Goal: Information Seeking & Learning: Learn about a topic

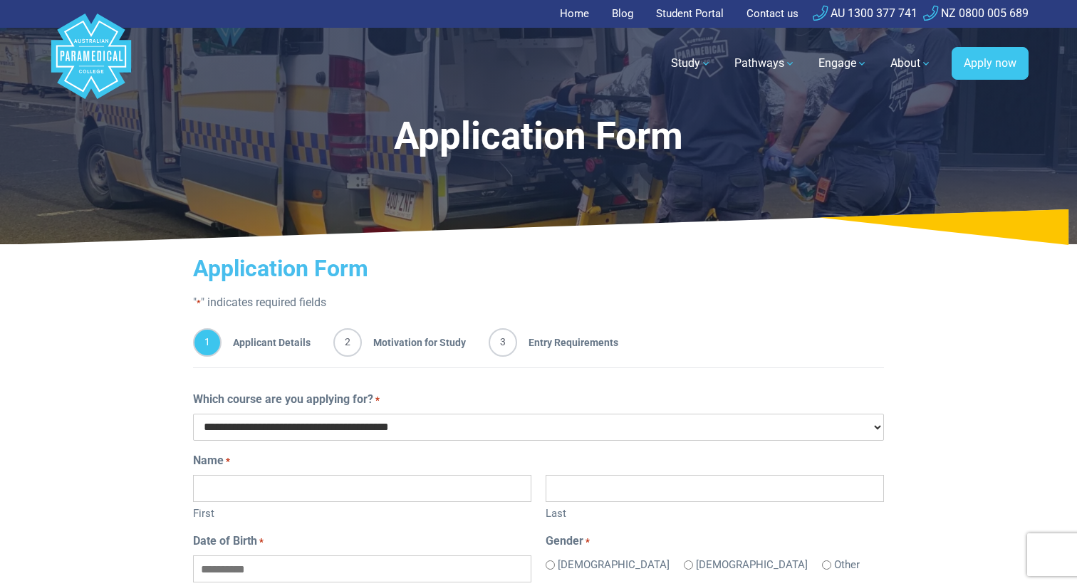
click at [96, 30] on polygon "Australian Paramedical College" at bounding box center [91, 56] width 80 height 85
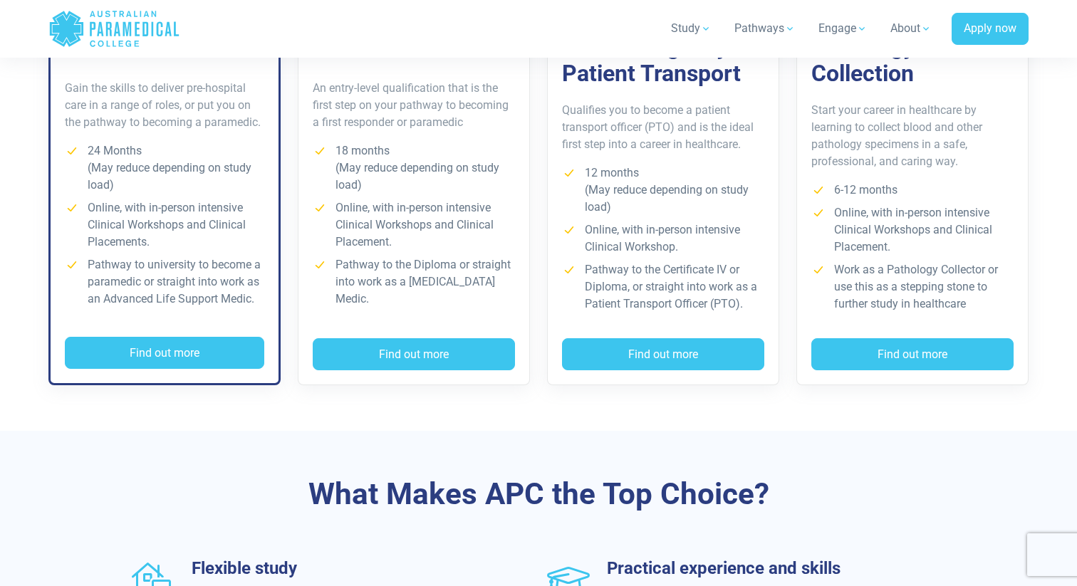
scroll to position [1067, 0]
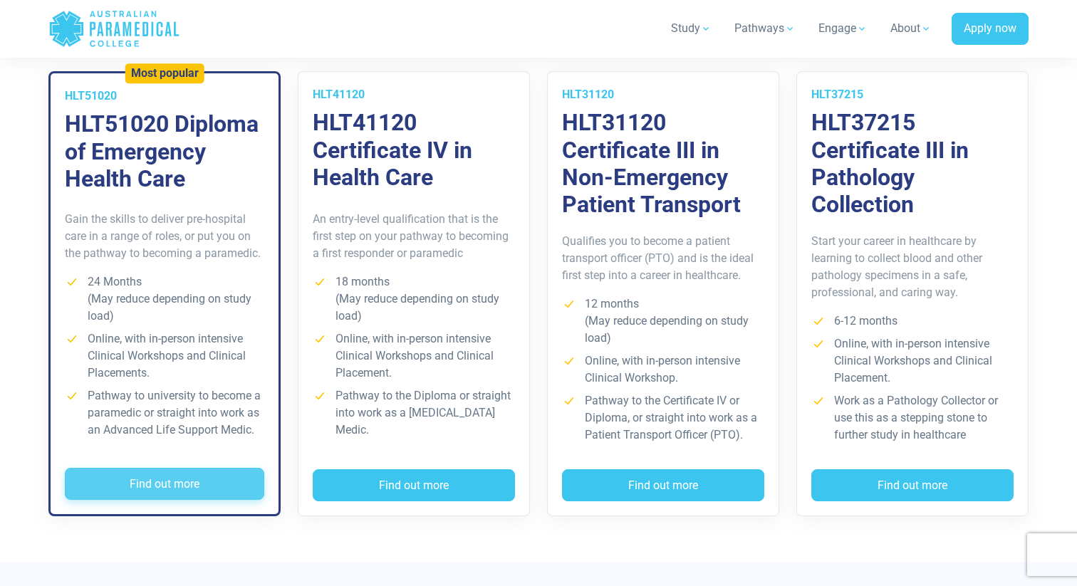
click at [204, 483] on button "Find out more" at bounding box center [164, 484] width 199 height 33
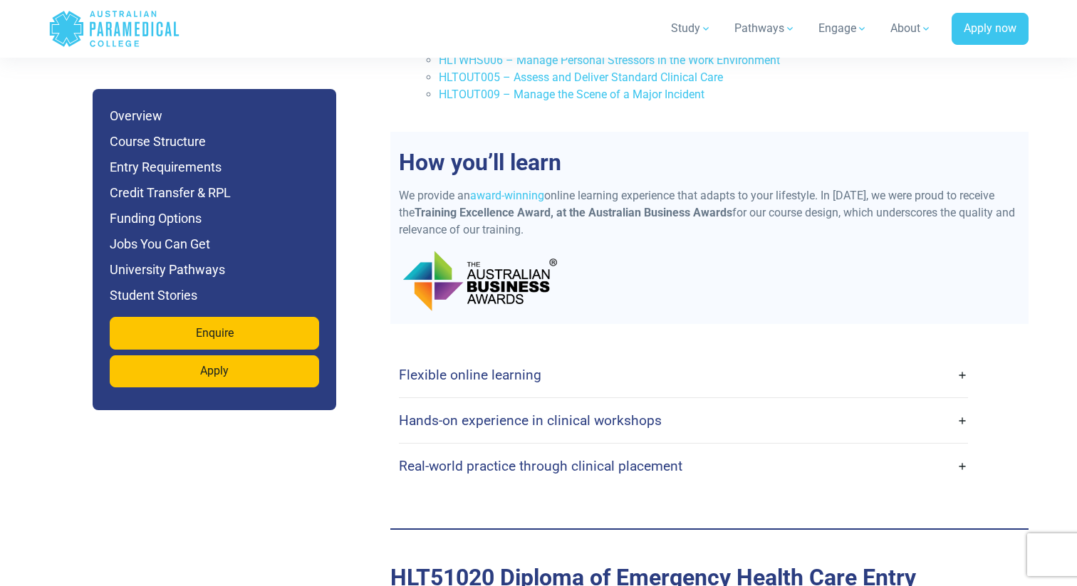
scroll to position [3422, 0]
click at [571, 358] on link "Flexible online learning" at bounding box center [683, 374] width 569 height 33
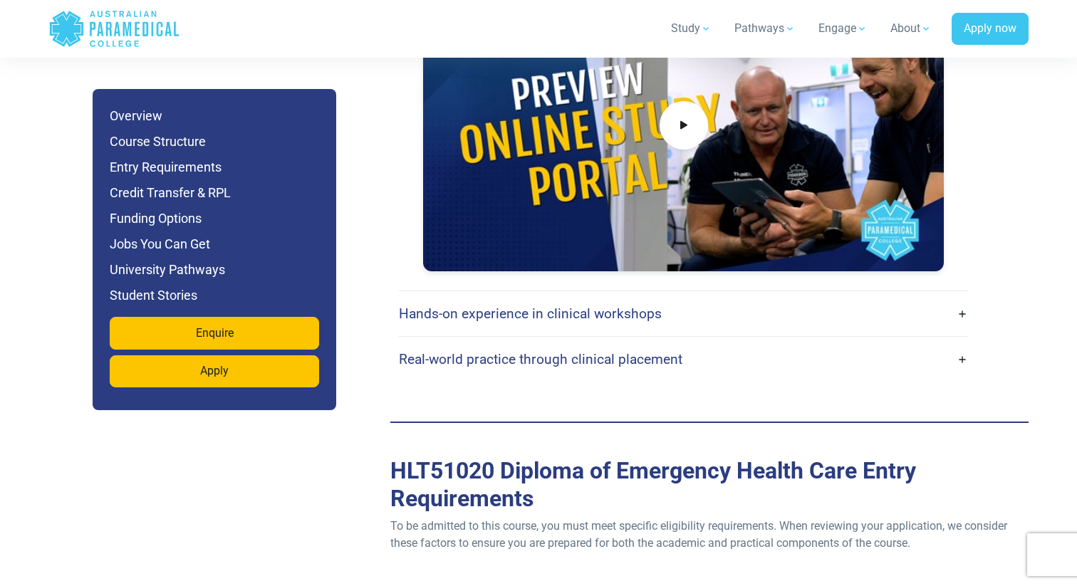
scroll to position [4006, 0]
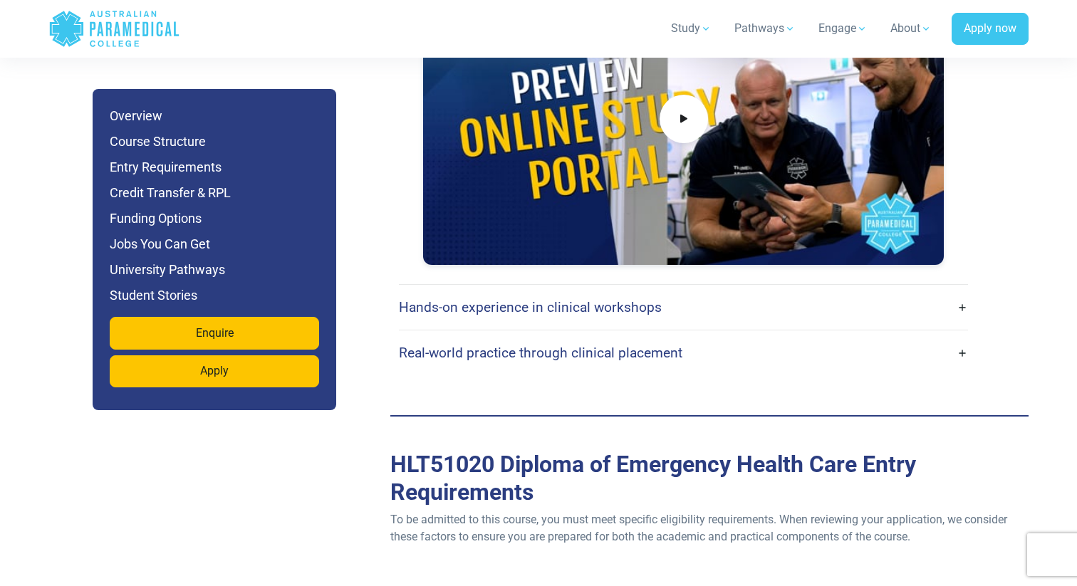
click at [482, 299] on h4 "Hands-on experience in clinical workshops" at bounding box center [530, 307] width 263 height 16
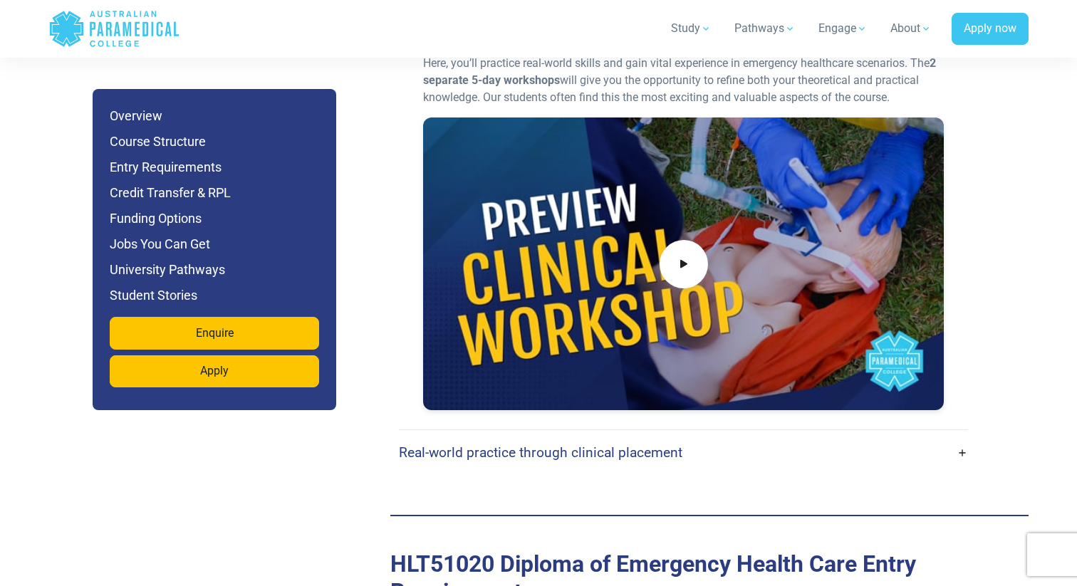
scroll to position [4337, 0]
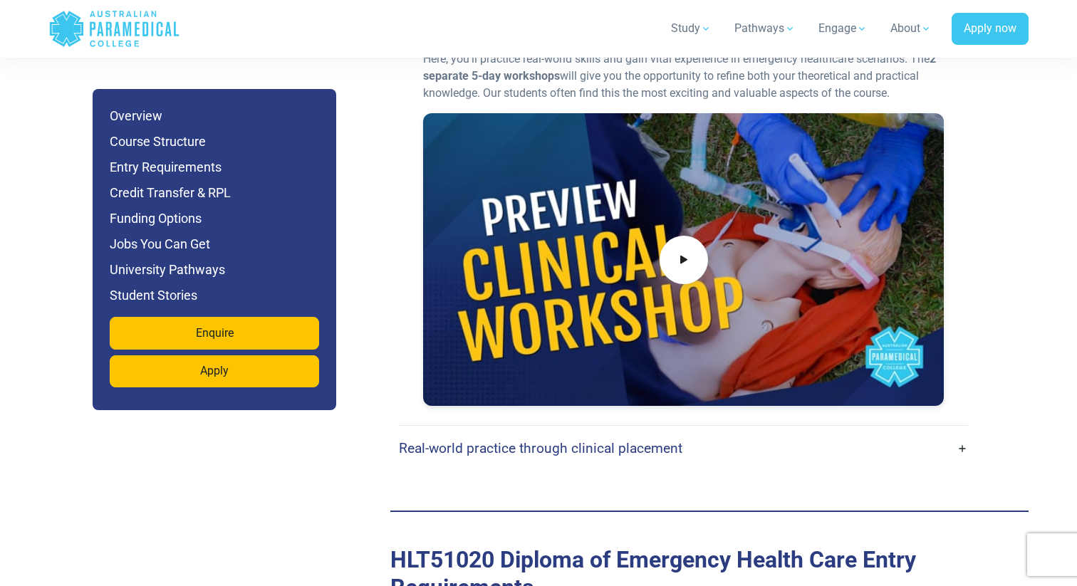
click at [491, 440] on h4 "Real-world practice through clinical placement" at bounding box center [541, 448] width 284 height 16
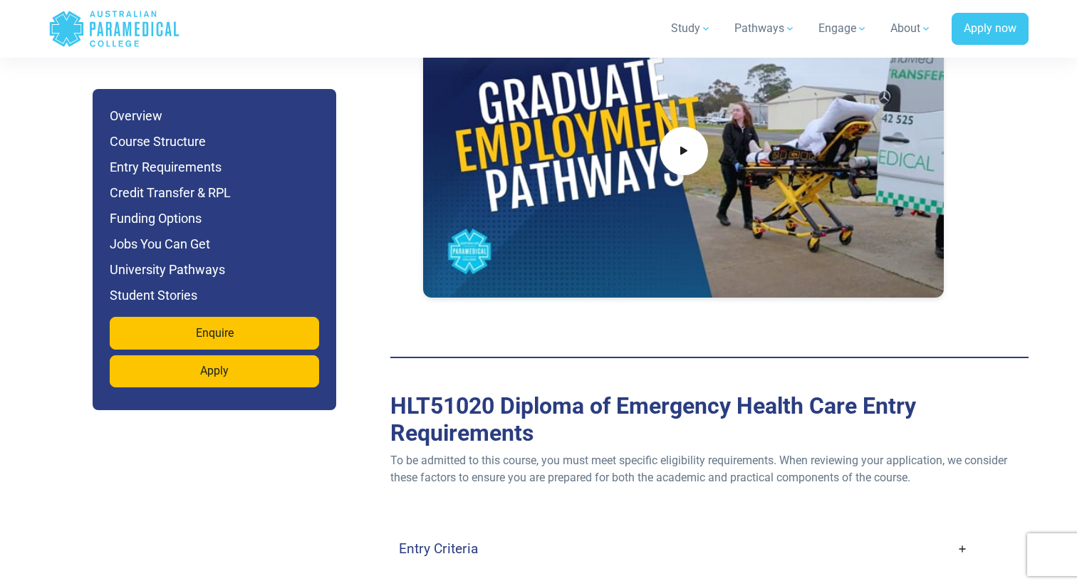
scroll to position [5085, 0]
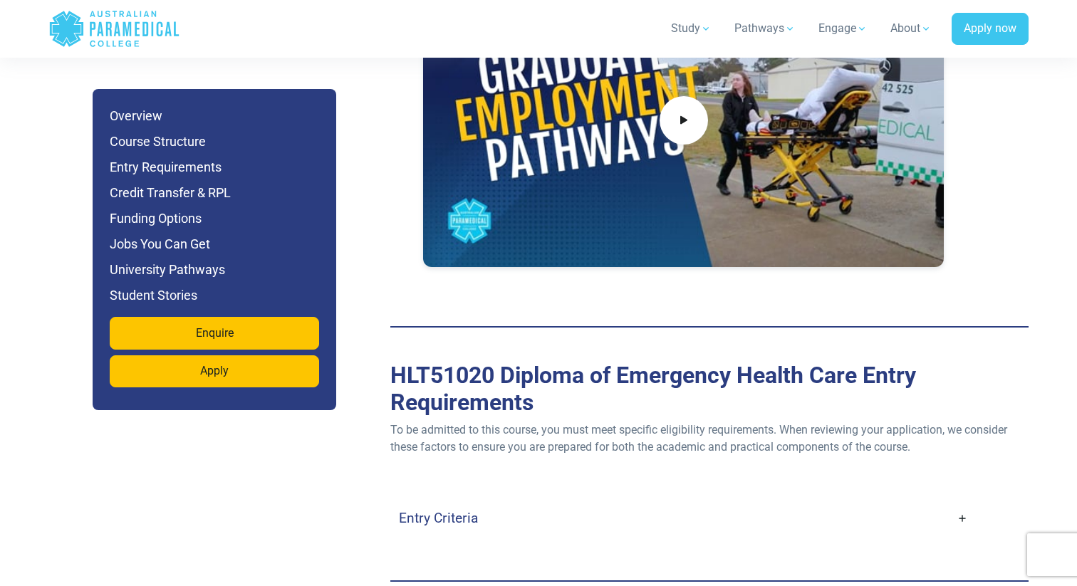
click at [451, 510] on h4 "Entry Criteria" at bounding box center [438, 518] width 79 height 16
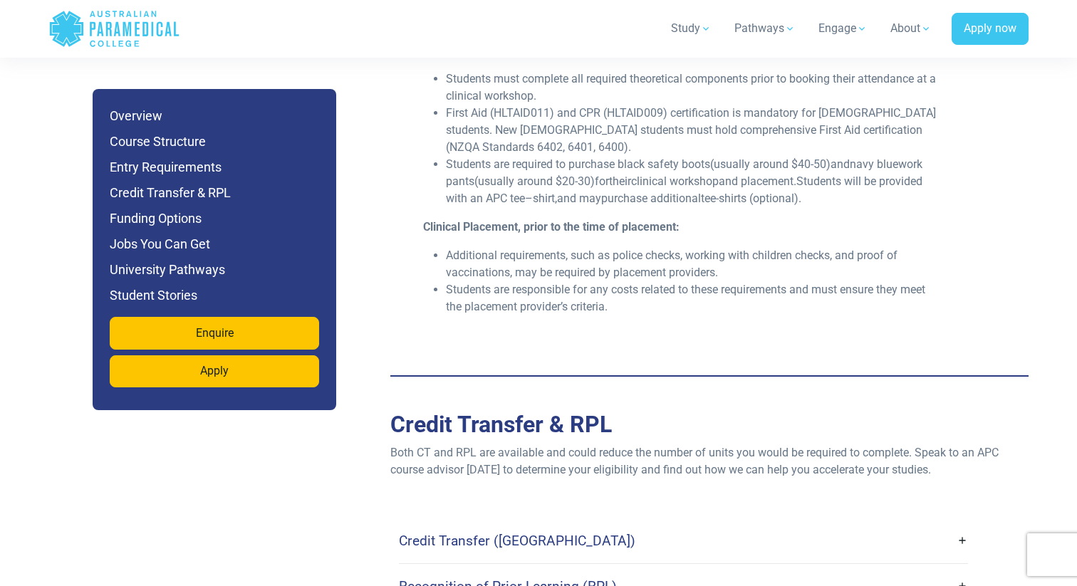
scroll to position [5840, 0]
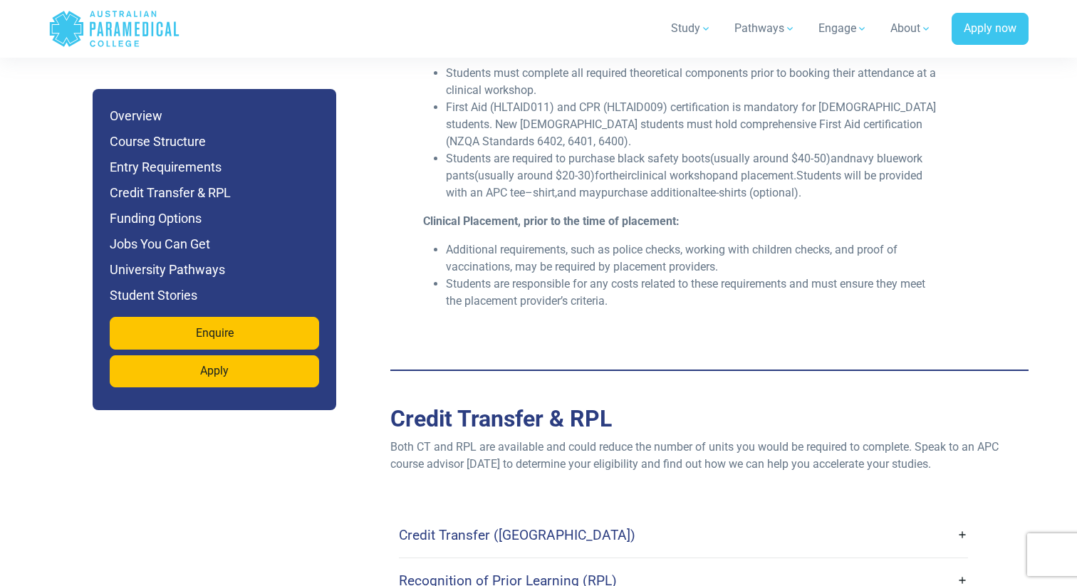
click at [558, 573] on h4 "Recognition of Prior Learning (RPL)" at bounding box center [508, 581] width 218 height 16
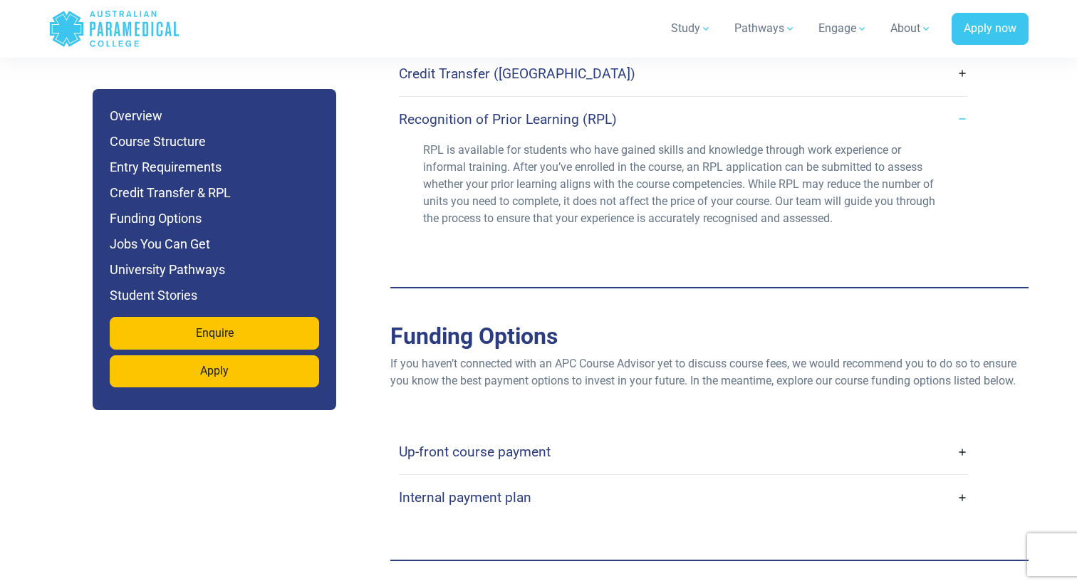
scroll to position [6329, 0]
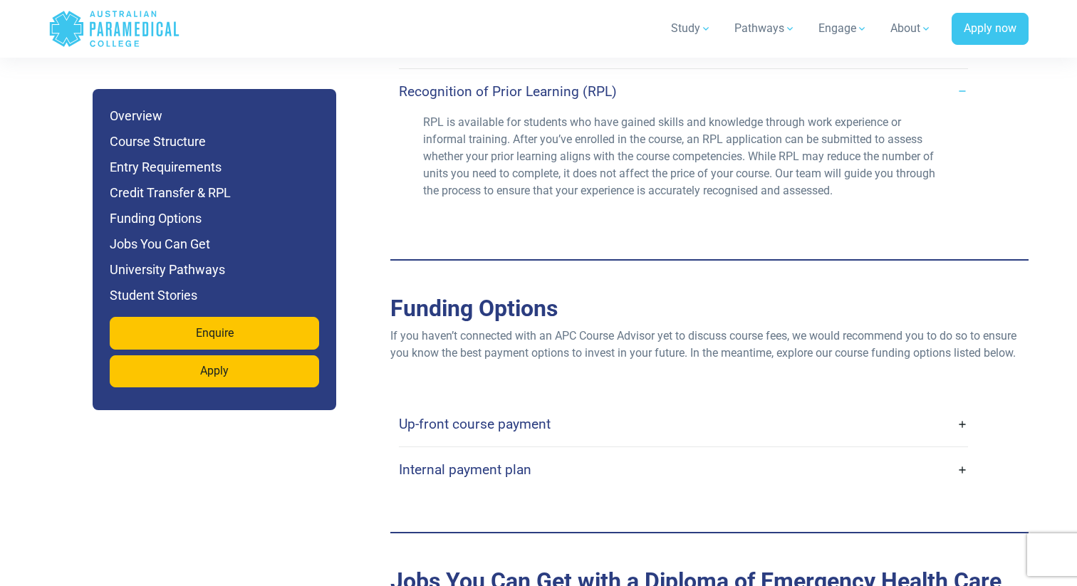
click at [494, 416] on h4 "Up-front course payment" at bounding box center [475, 424] width 152 height 16
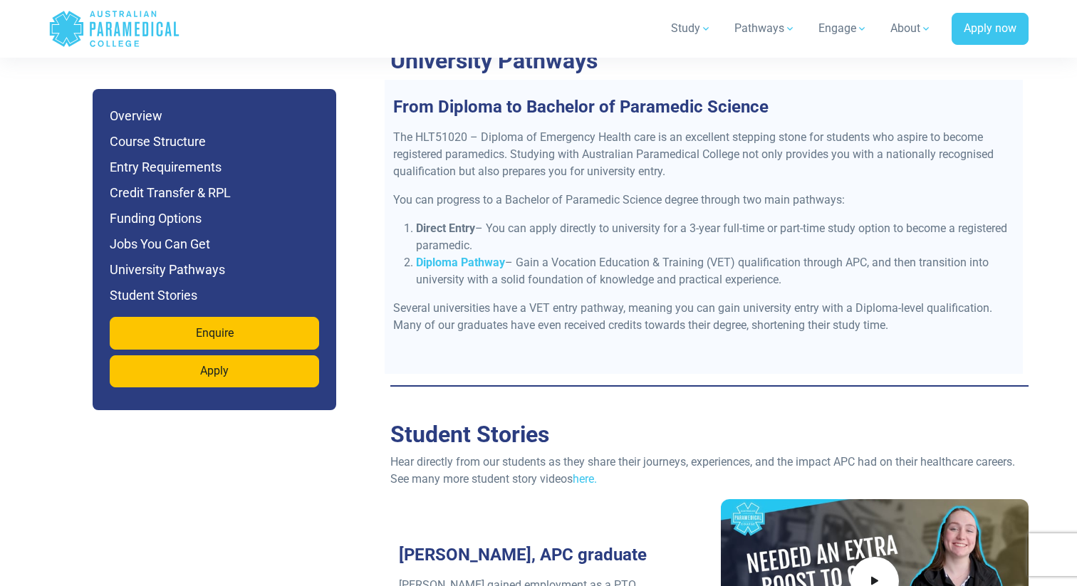
scroll to position [7892, 0]
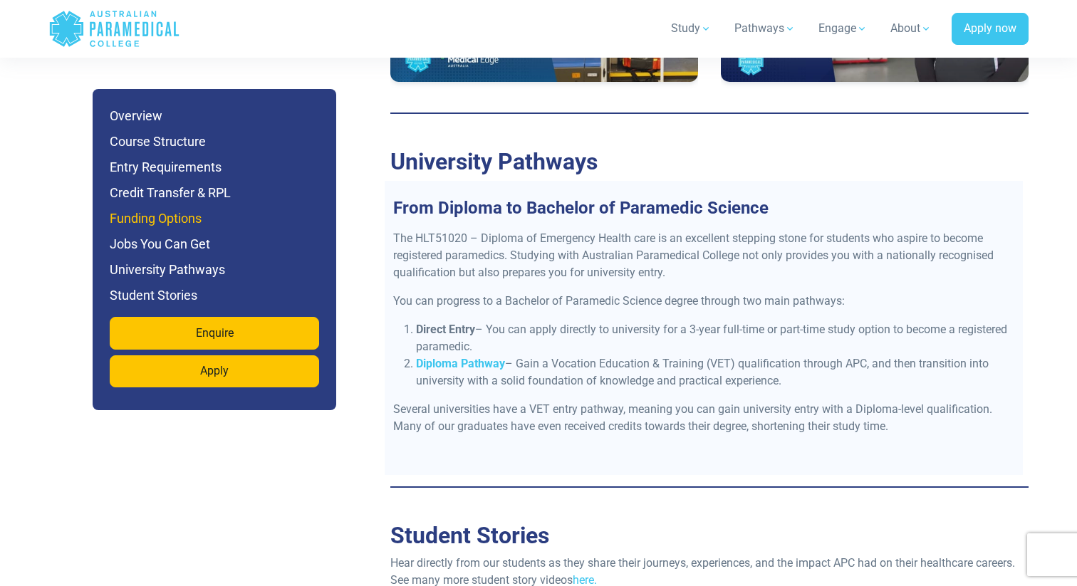
click at [148, 222] on h6 "Funding Options" at bounding box center [214, 219] width 209 height 20
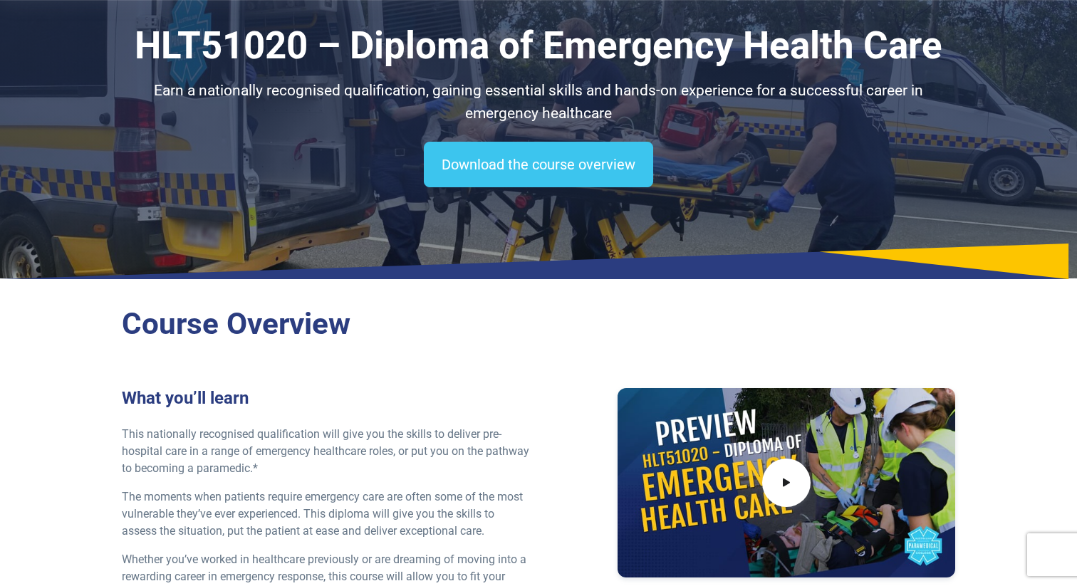
scroll to position [0, 0]
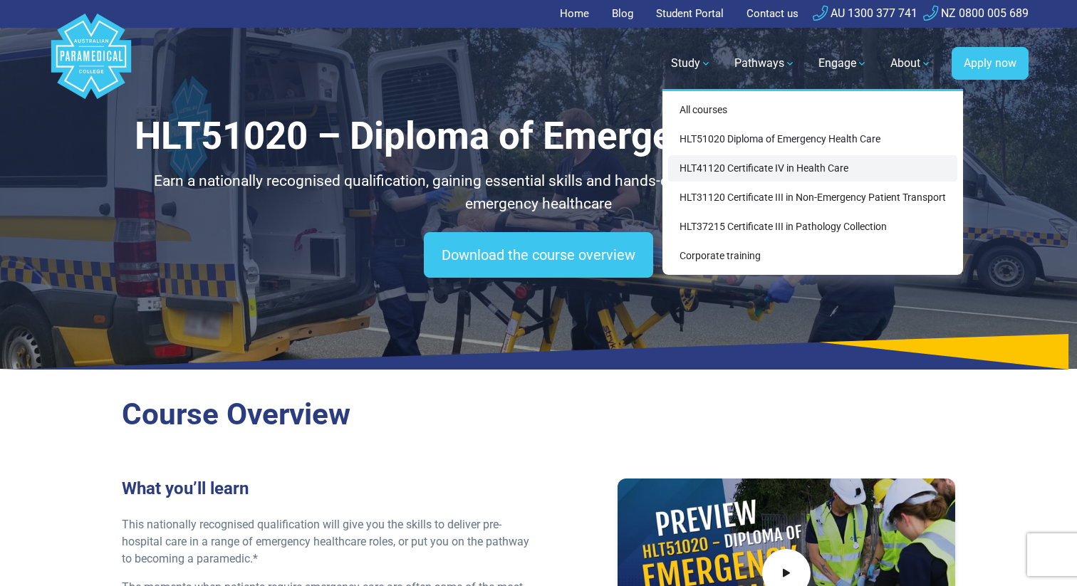
click at [786, 170] on link "HLT41120 Certificate IV in Health Care" at bounding box center [812, 168] width 289 height 26
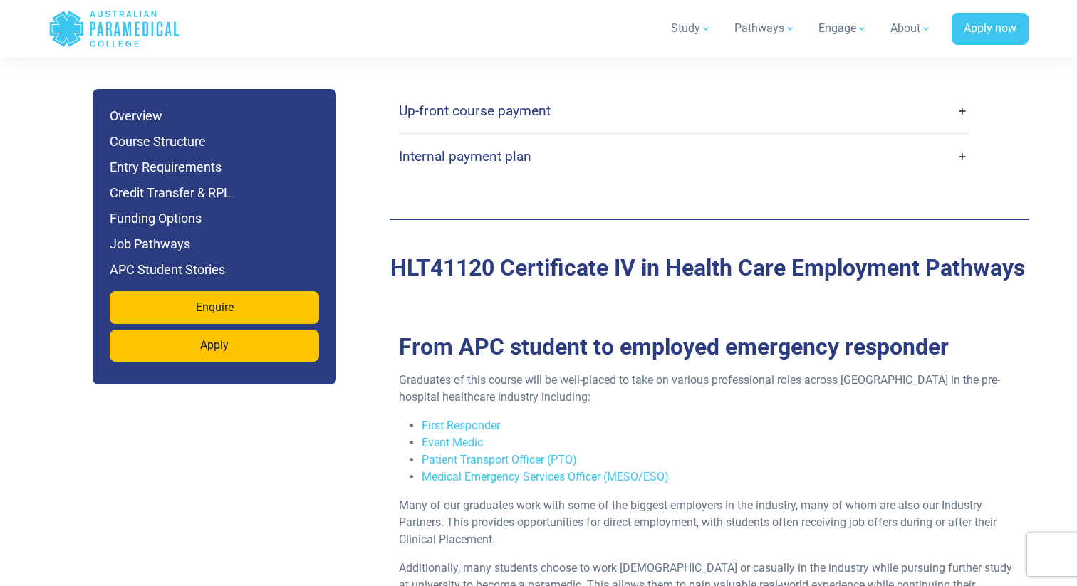
scroll to position [3579, 0]
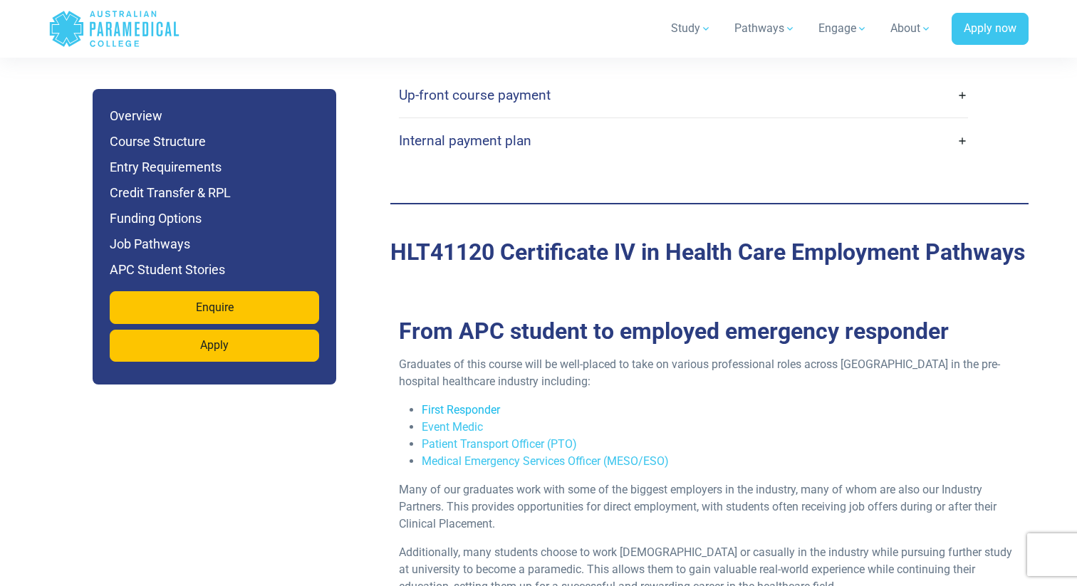
click at [465, 403] on link "First Responder" at bounding box center [461, 410] width 78 height 14
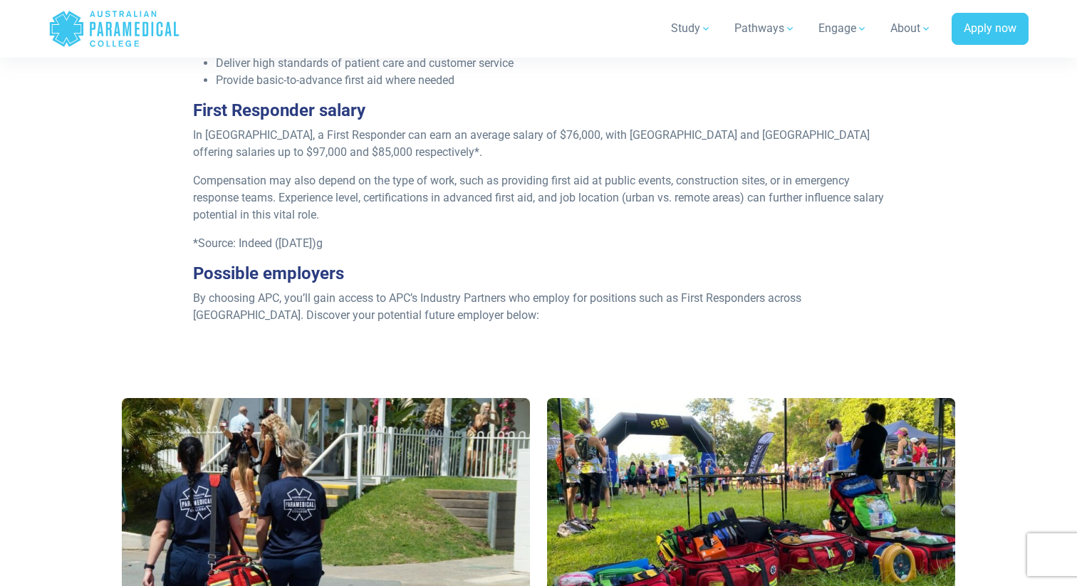
scroll to position [903, 0]
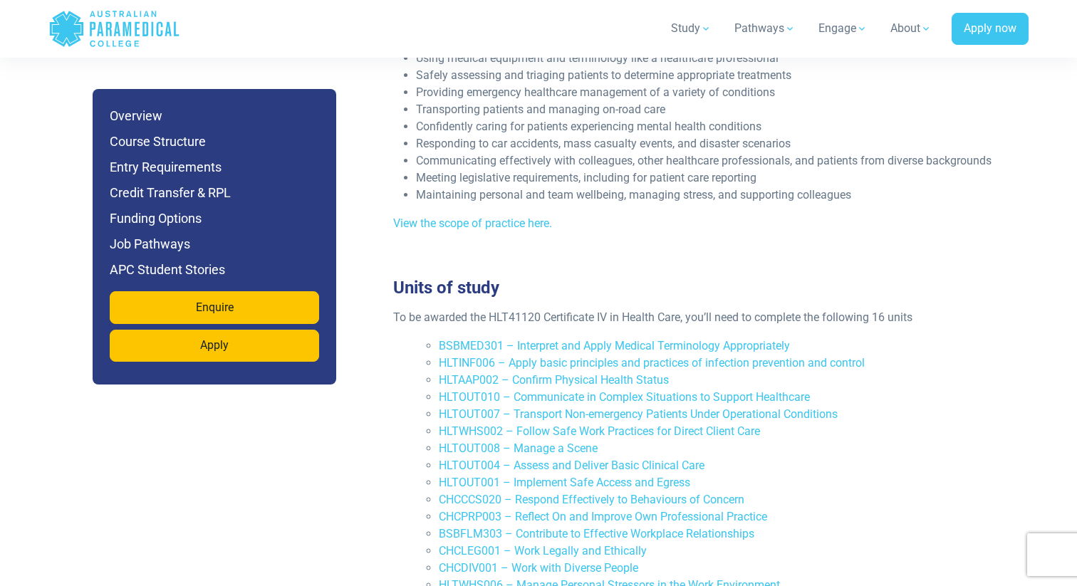
scroll to position [1990, 0]
click at [624, 338] on link "BSBMED301 – Interpret and Apply Medical Terminology Appropriately" at bounding box center [614, 345] width 351 height 14
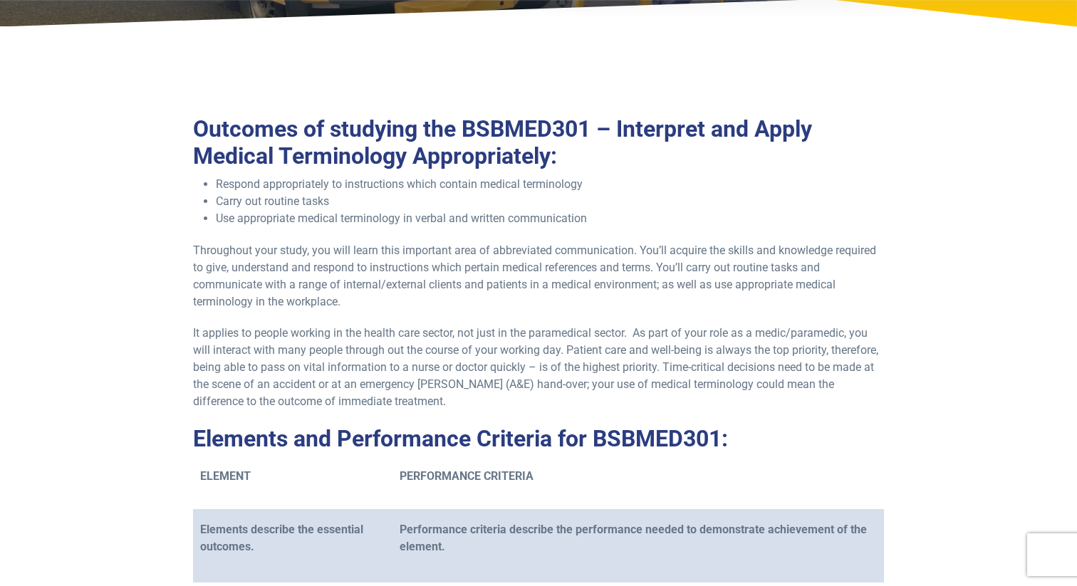
scroll to position [264, 0]
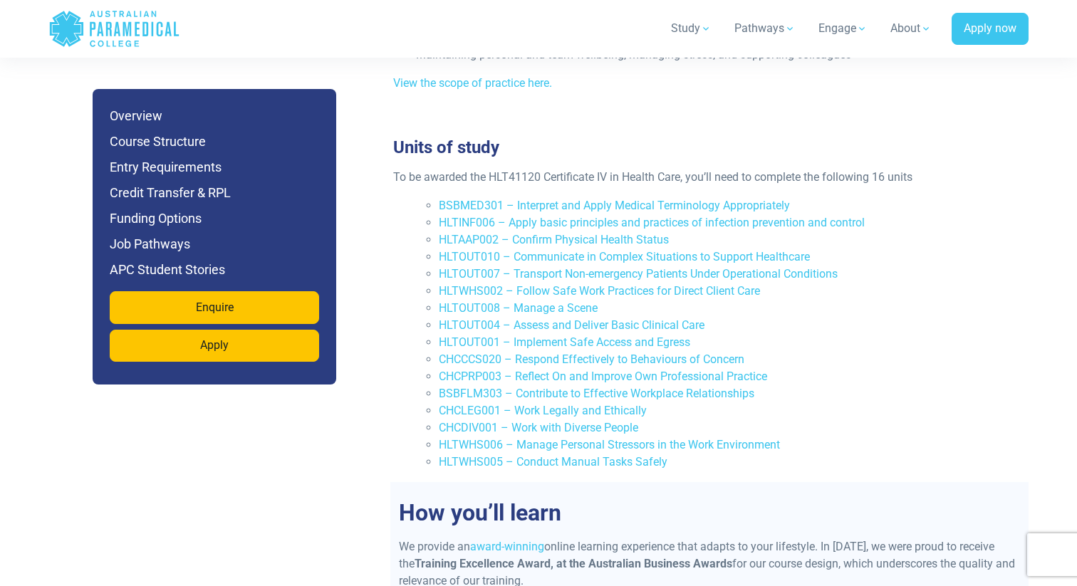
scroll to position [2130, 0]
click at [599, 214] on link "HLTINF006 – Apply basic principles and practices of infection prevention and co…" at bounding box center [652, 221] width 426 height 14
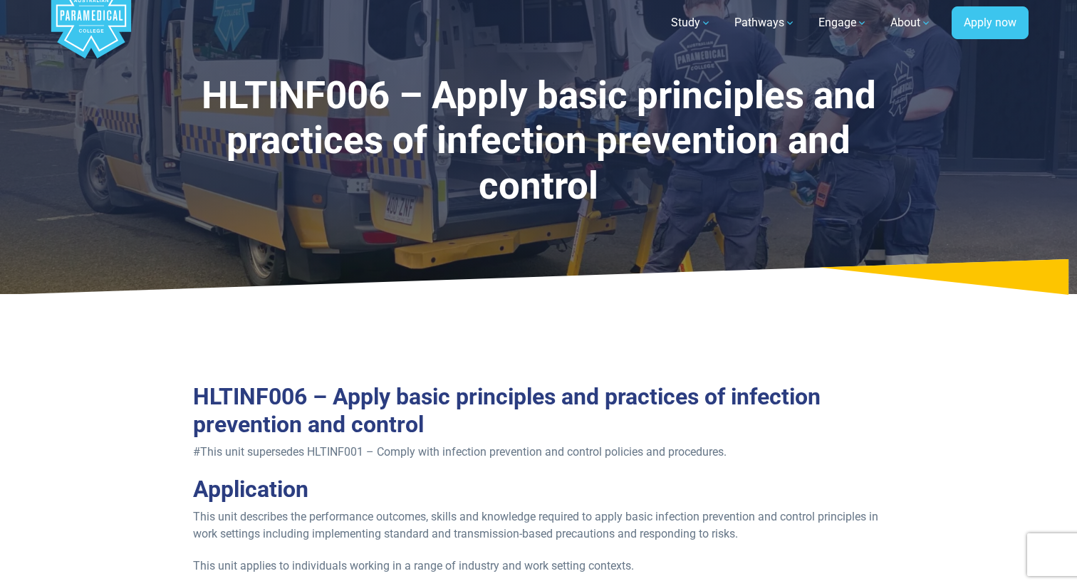
scroll to position [66, 0]
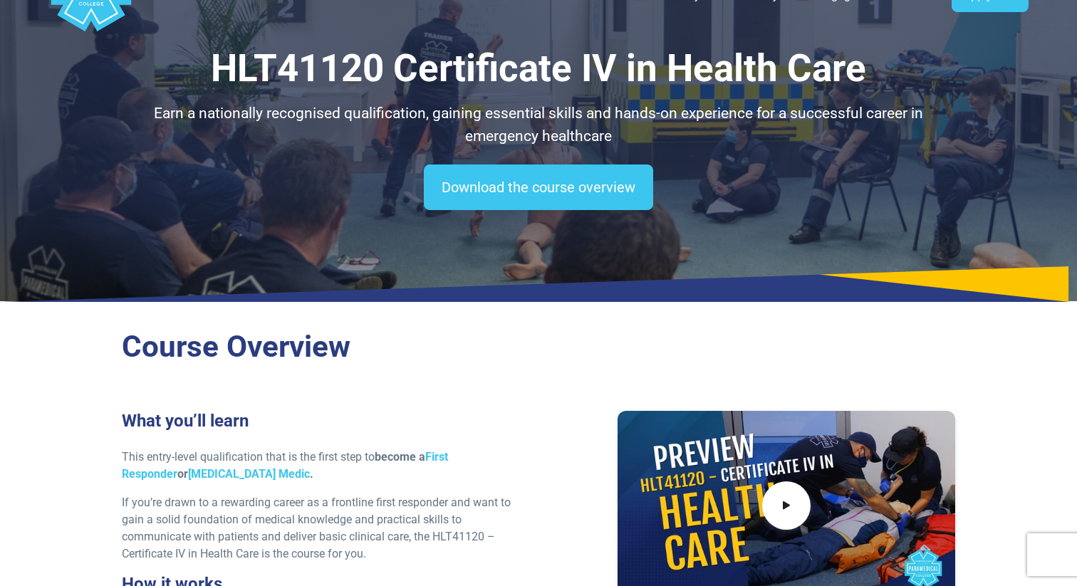
scroll to position [92, 0]
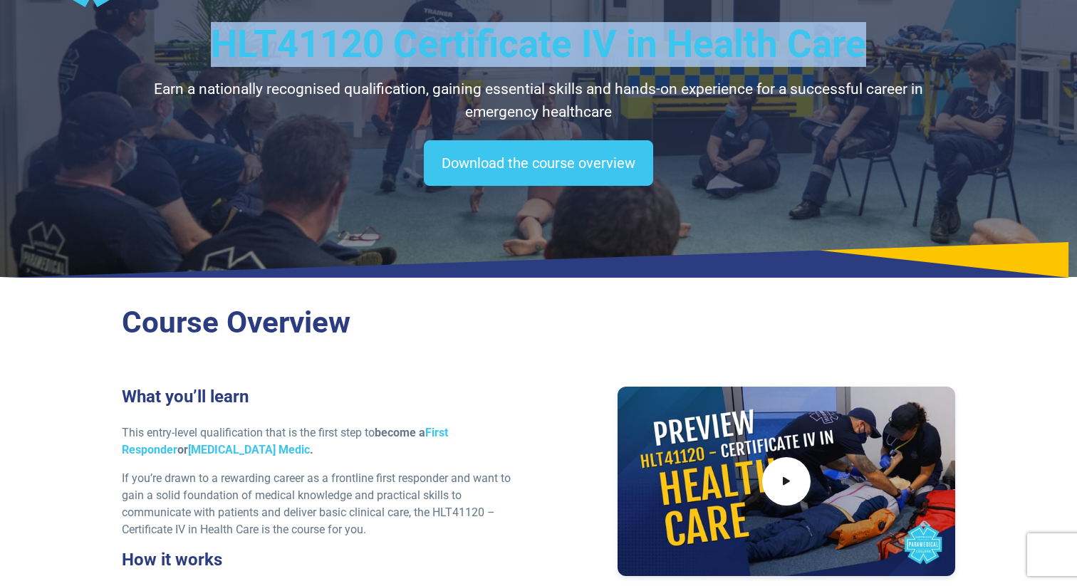
drag, startPoint x: 871, startPoint y: 52, endPoint x: 217, endPoint y: 56, distance: 654.0
click at [217, 56] on h1 "HLT41120 Certificate IV in Health Care" at bounding box center [539, 44] width 834 height 45
copy h1 "HLT41120 Certificate IV in Health Care"
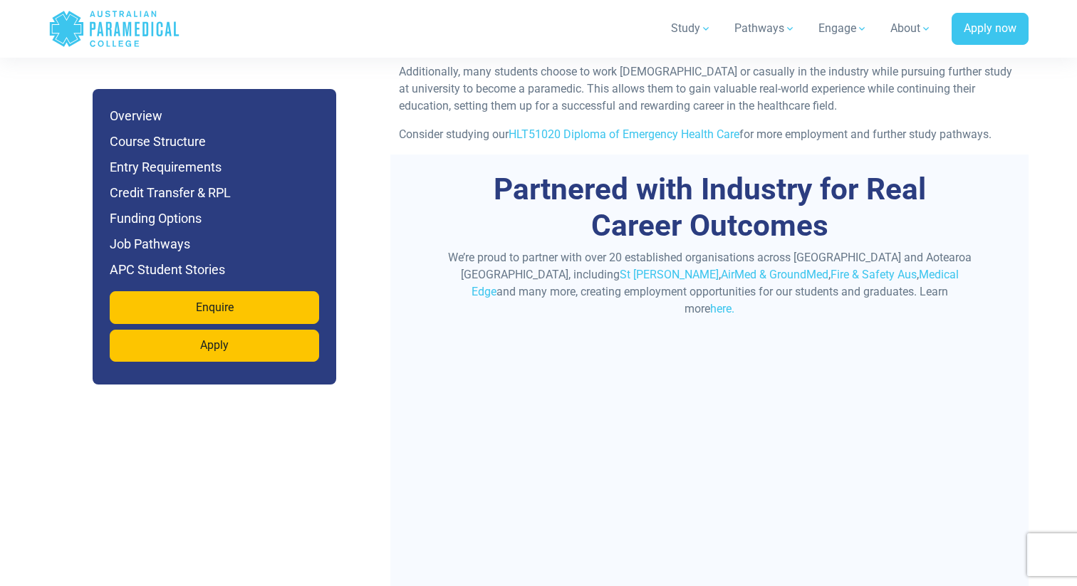
scroll to position [4056, 0]
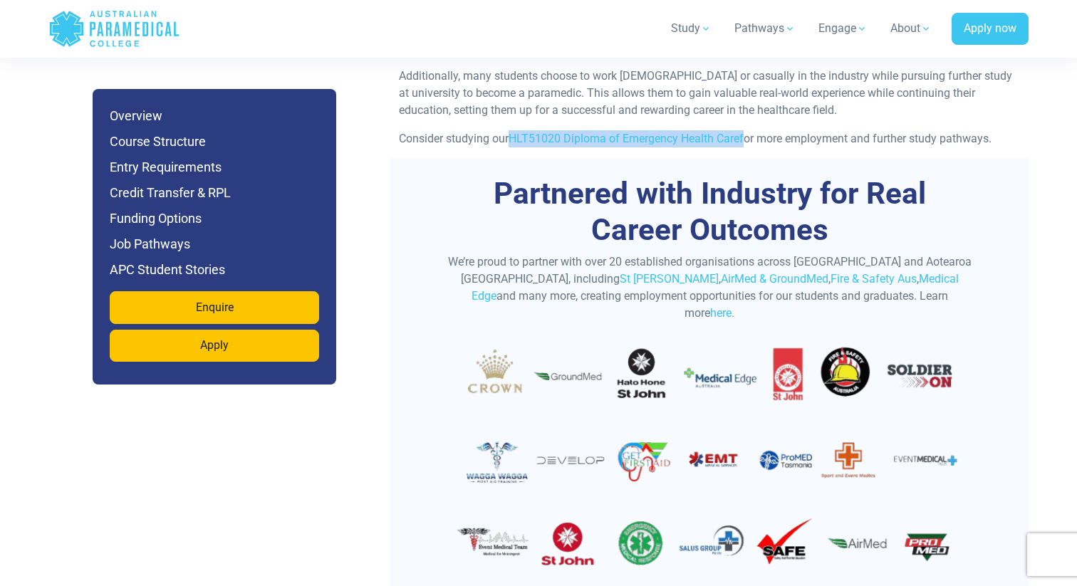
drag, startPoint x: 745, startPoint y: 90, endPoint x: 514, endPoint y: 90, distance: 230.8
click at [514, 130] on p "Consider studying our HLT51020 Diploma of Emergency Health Care for more employ…" at bounding box center [709, 138] width 621 height 17
copy p "HLT51020 Diploma of Emergency Health Care"
